Goal: Navigation & Orientation: Find specific page/section

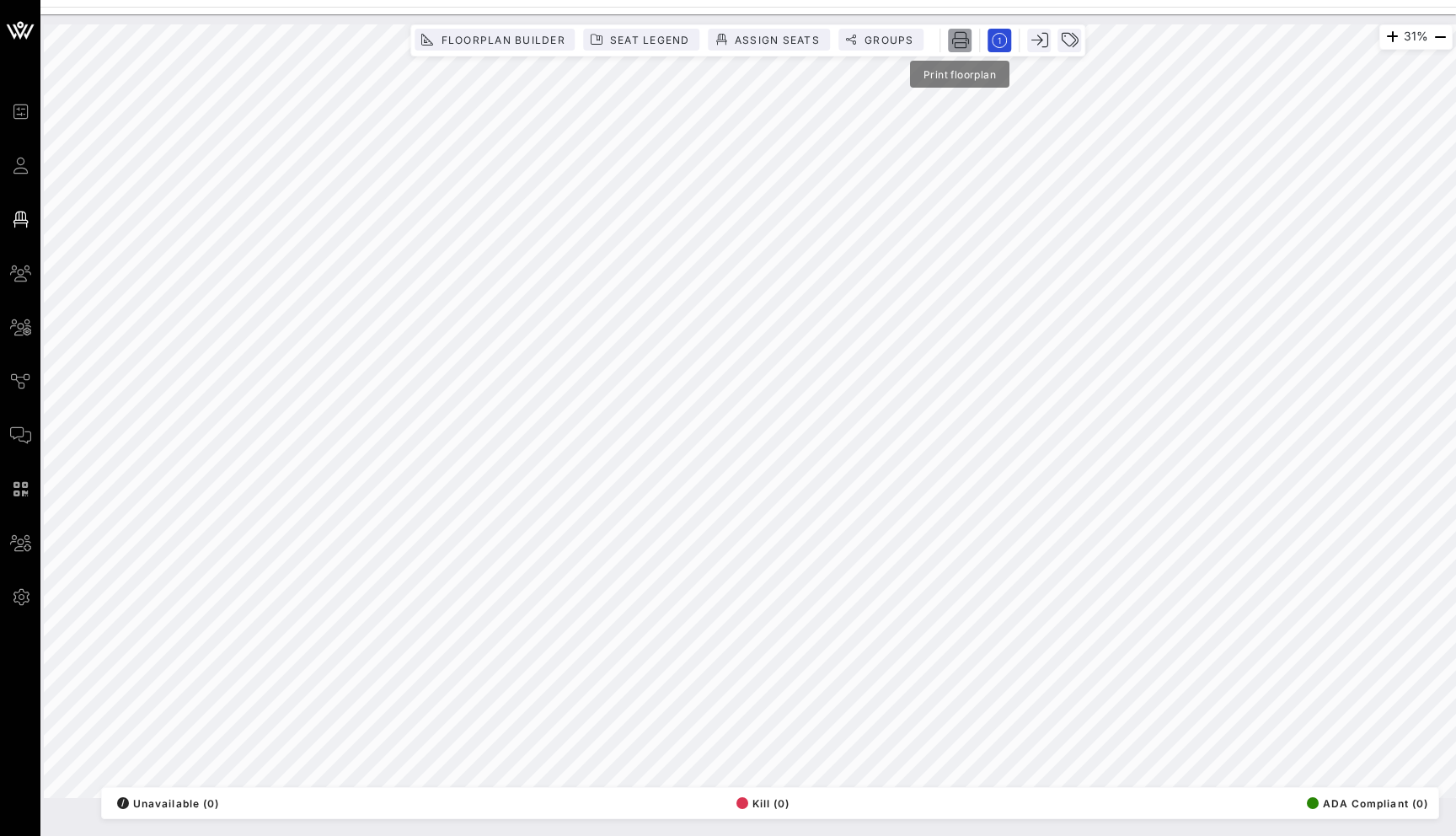
click at [963, 42] on icon "button" at bounding box center [960, 41] width 17 height 17
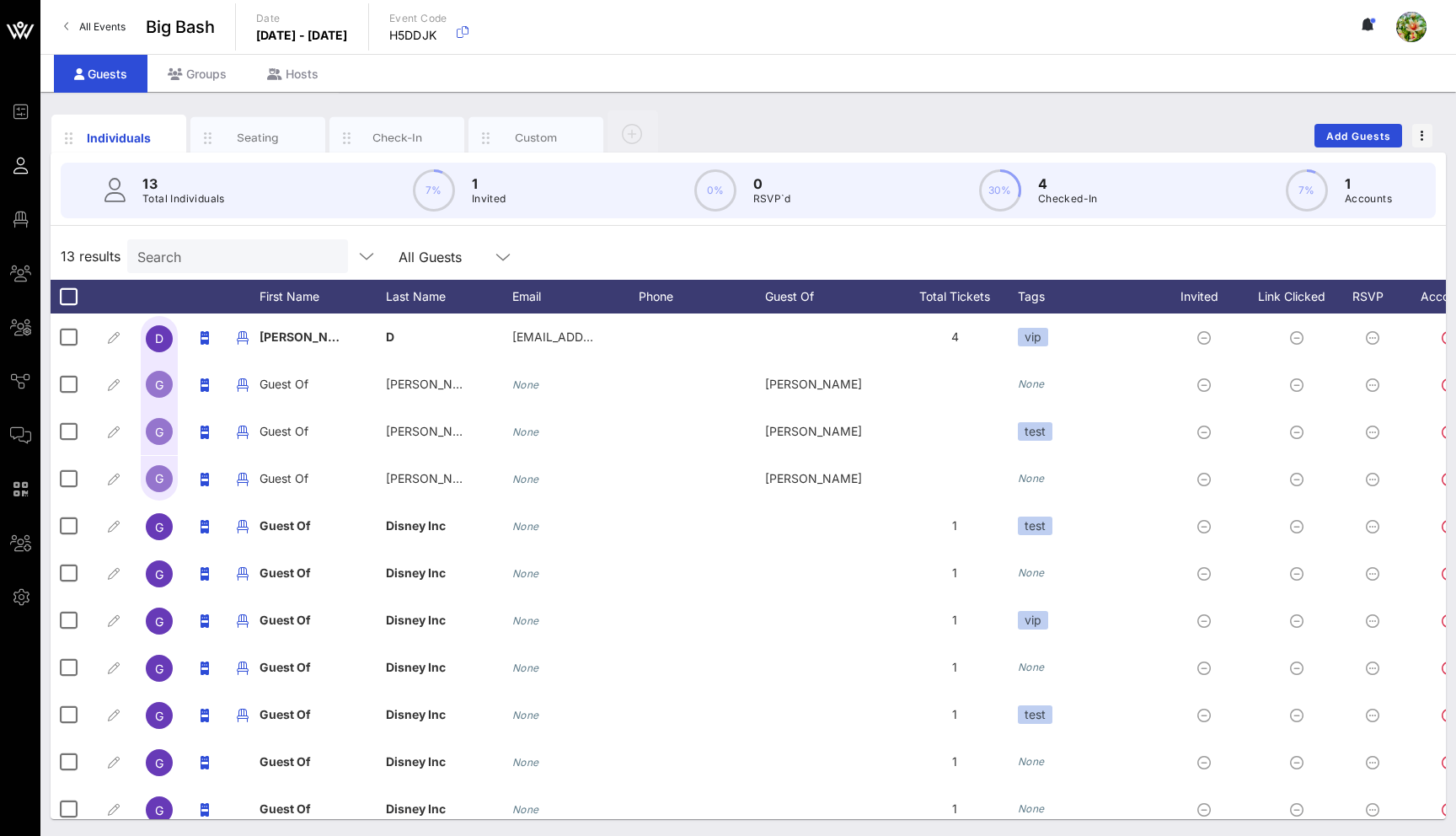
click at [93, 17] on link "All Events" at bounding box center [94, 26] width 82 height 27
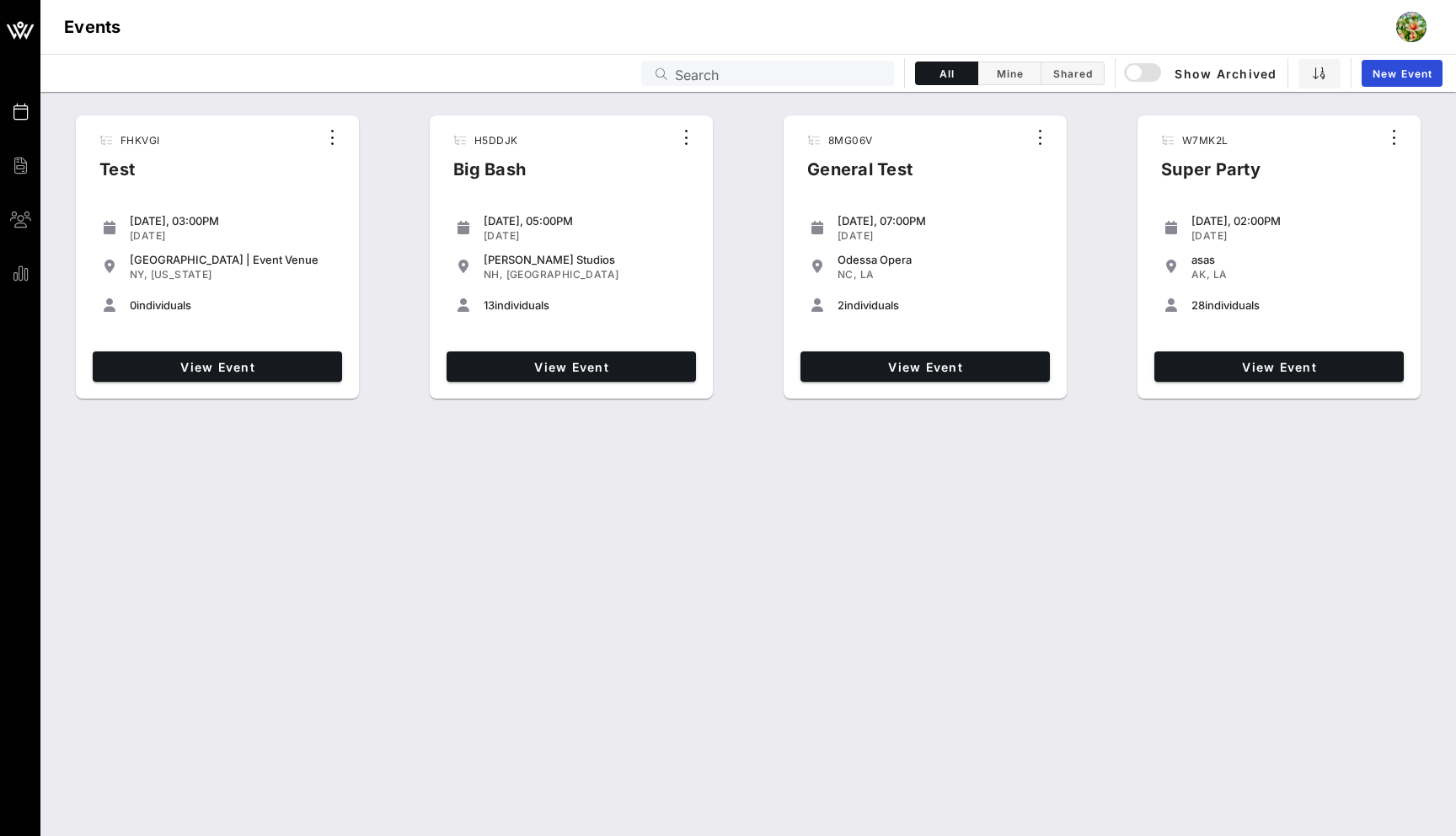
click at [1233, 387] on div "View Event" at bounding box center [1279, 366] width 263 height 43
click at [1229, 377] on link "View Event" at bounding box center [1279, 366] width 249 height 30
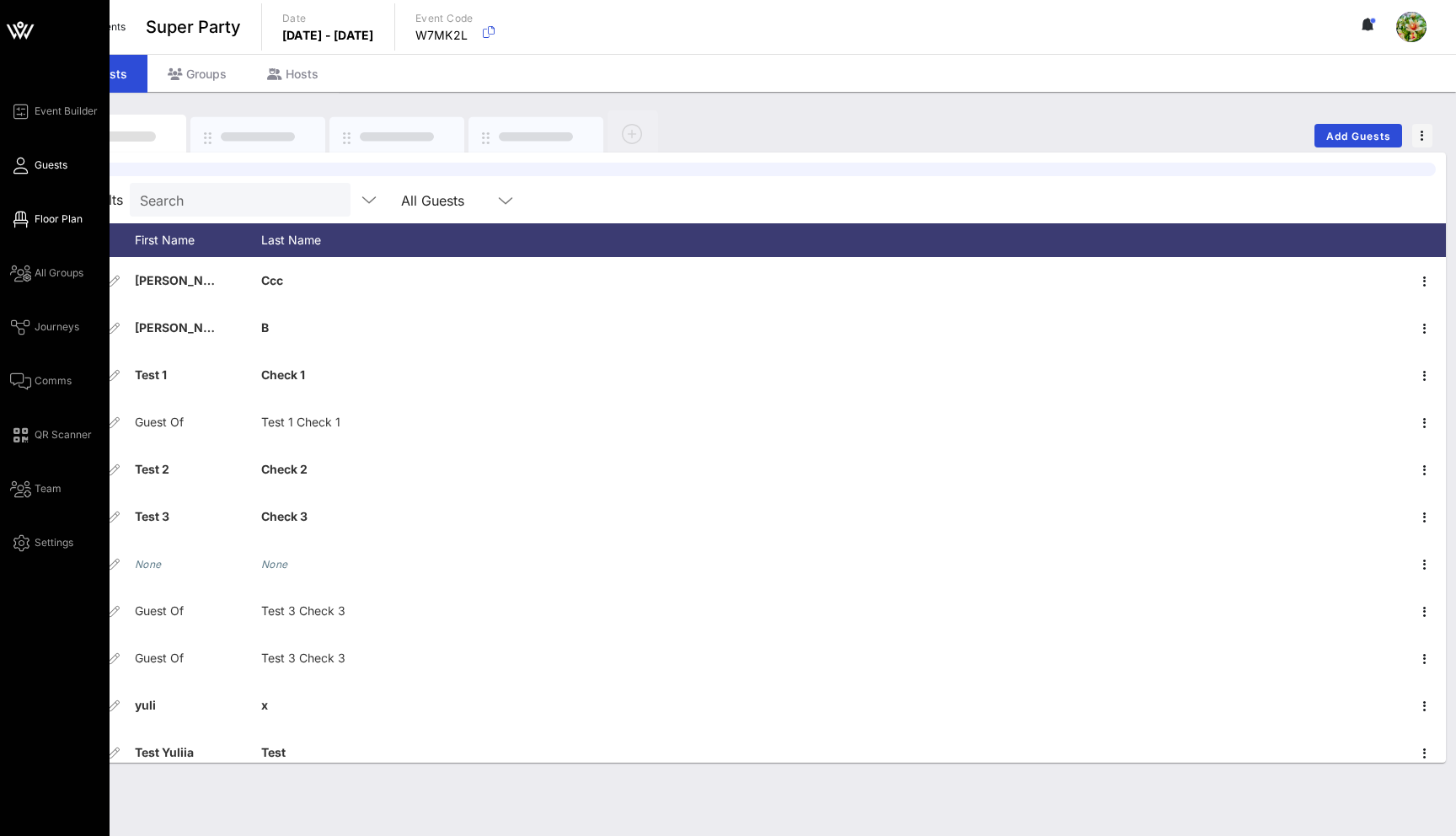
click at [25, 221] on icon at bounding box center [21, 219] width 21 height 3
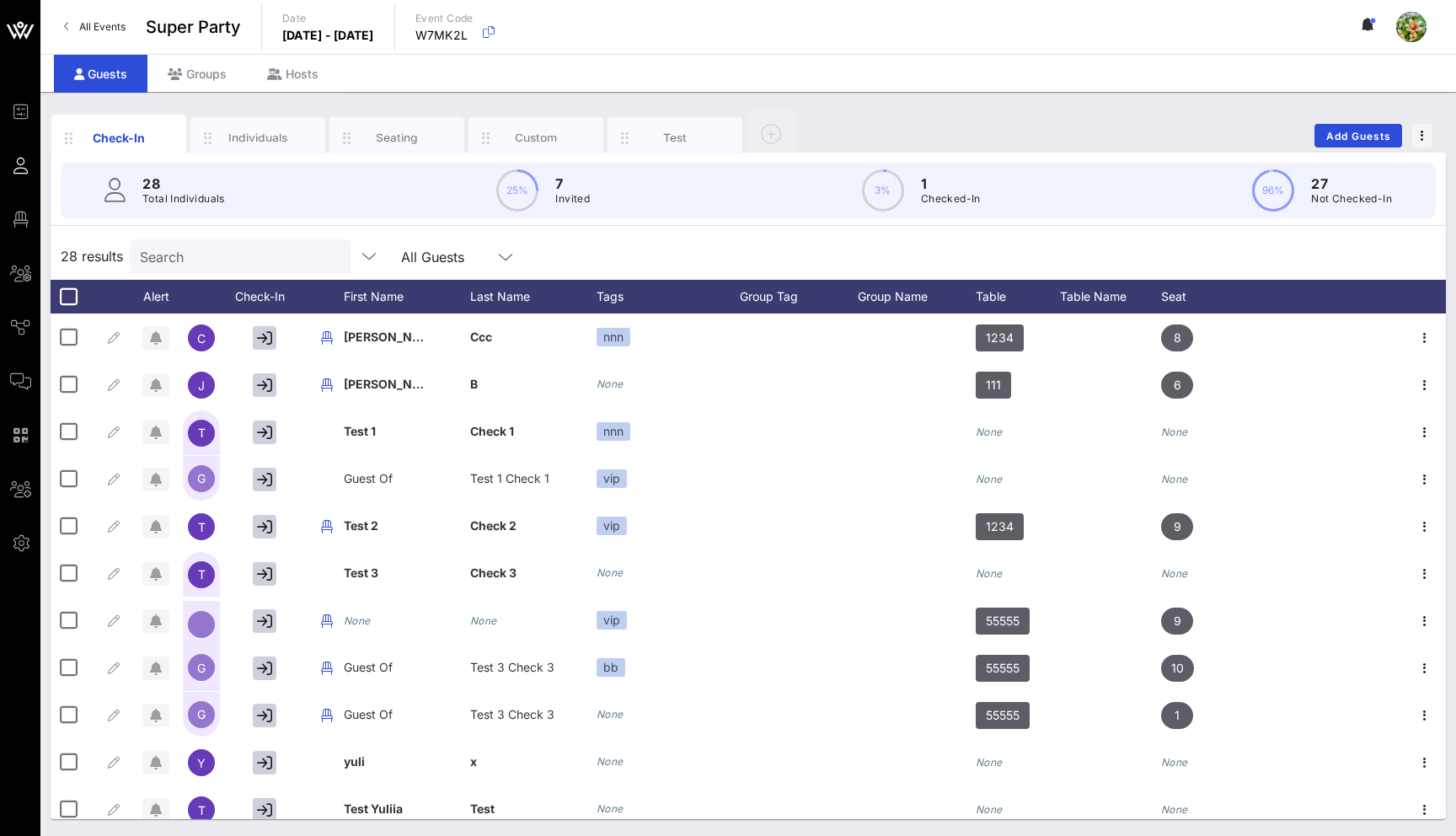
click at [94, 34] on link "All Events" at bounding box center [94, 26] width 82 height 27
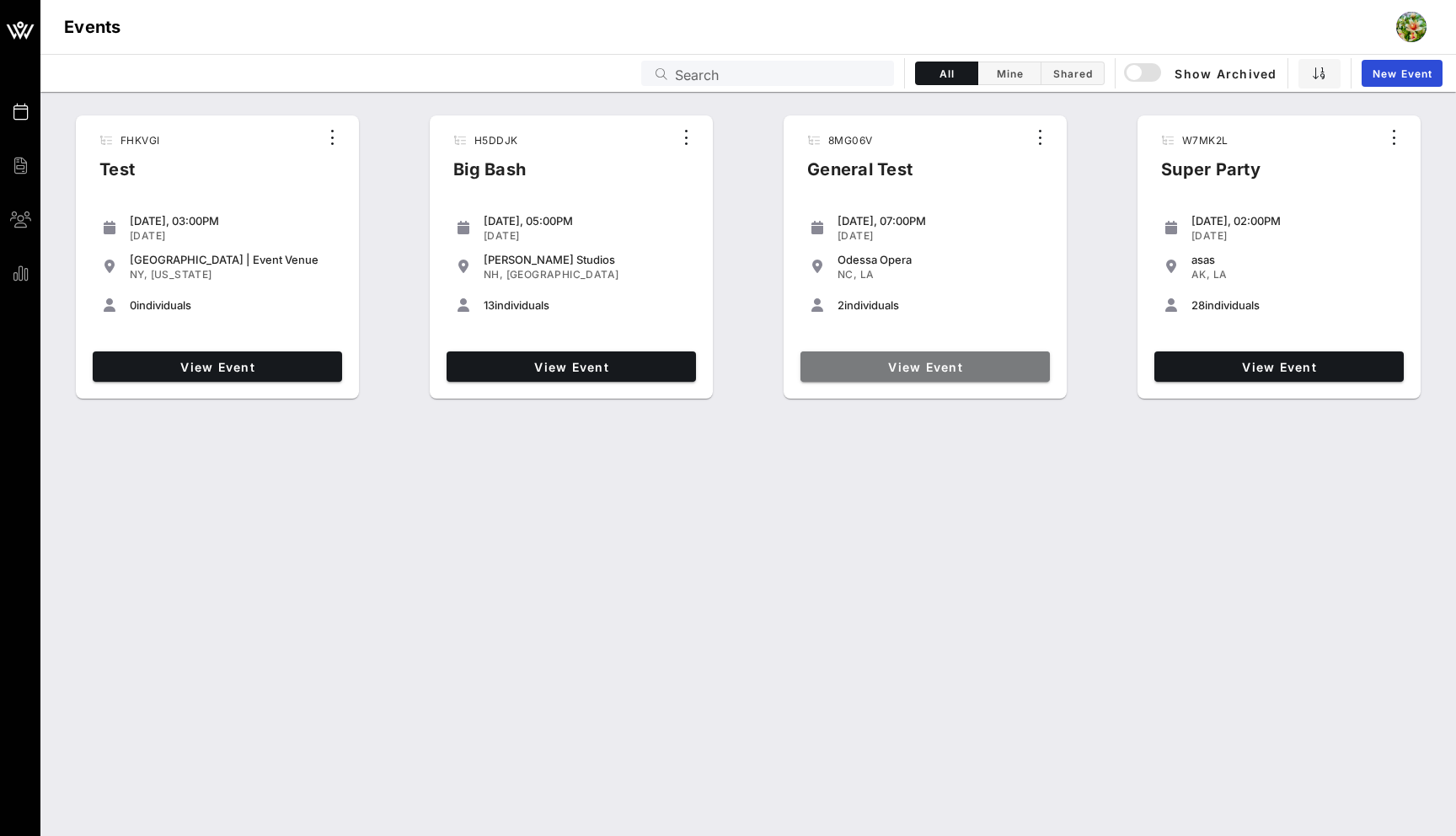
click at [914, 359] on span "View Event" at bounding box center [925, 366] width 236 height 14
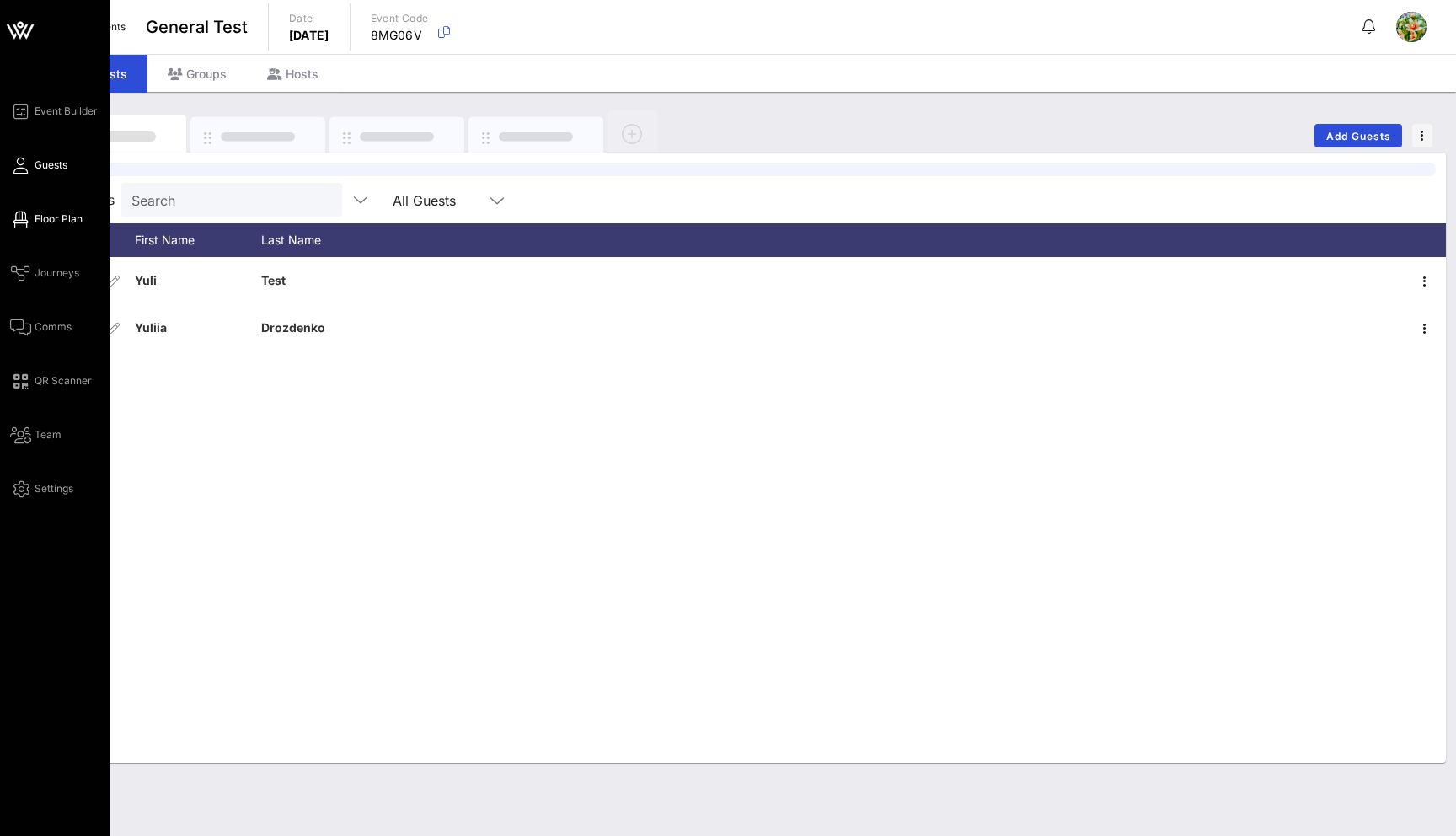
click at [37, 224] on span "Floor Plan" at bounding box center [58, 219] width 48 height 15
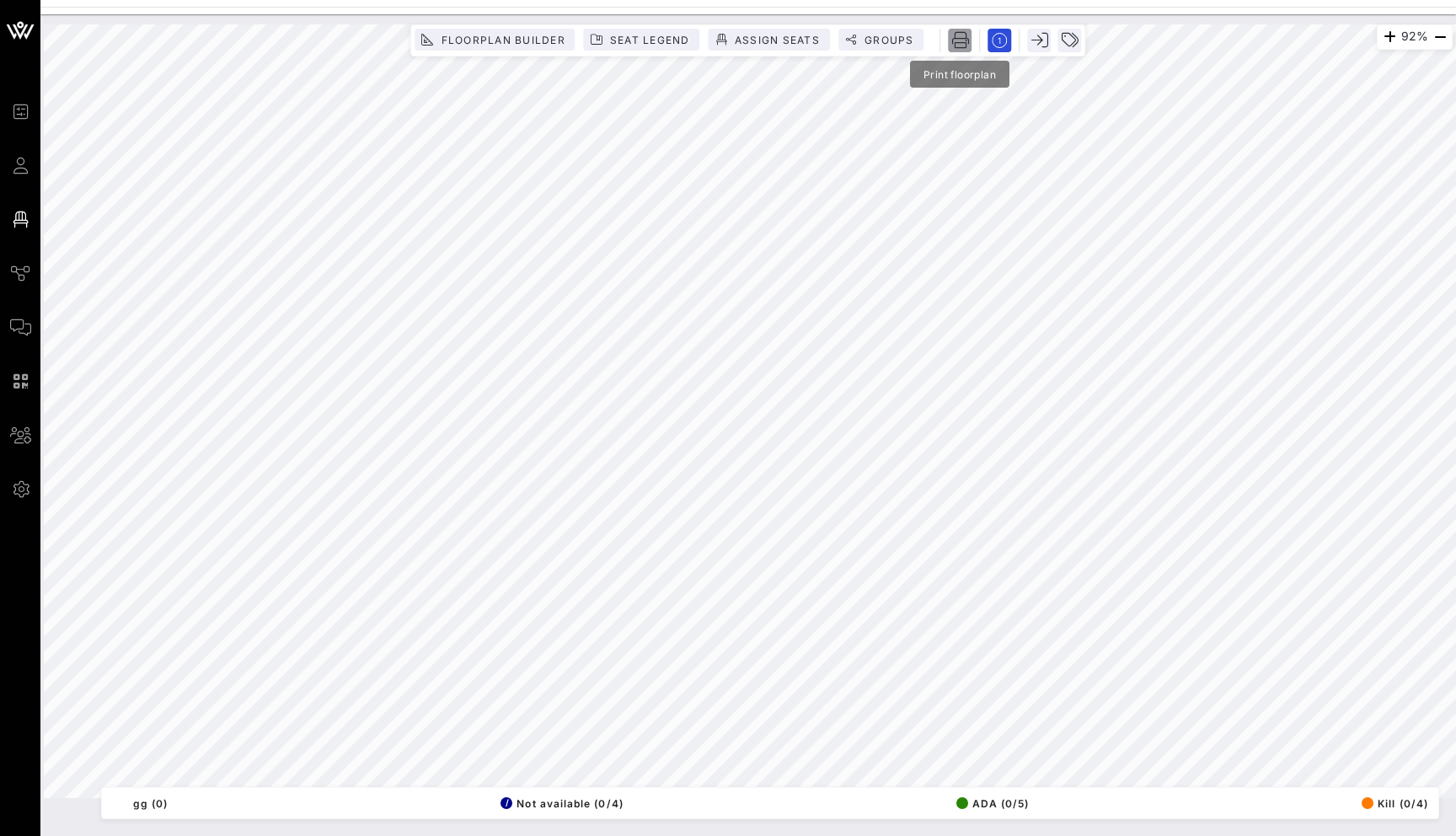
click at [965, 44] on icon "button" at bounding box center [960, 41] width 17 height 17
